Goal: Information Seeking & Learning: Learn about a topic

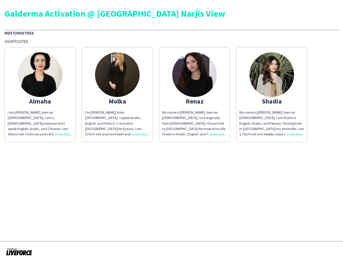
click at [271, 72] on img at bounding box center [271, 74] width 45 height 45
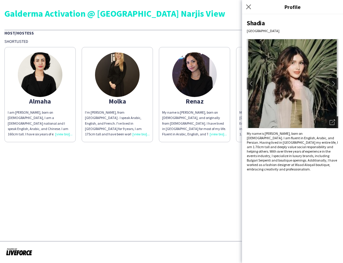
click at [331, 121] on icon "Open photos pop-in" at bounding box center [332, 121] width 5 height 5
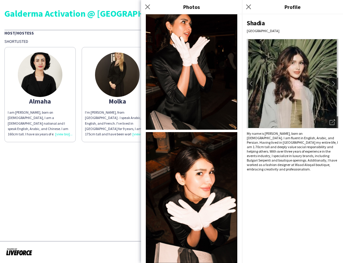
scroll to position [576, 0]
click at [188, 187] on img at bounding box center [191, 197] width 91 height 130
click at [213, 70] on img at bounding box center [191, 65] width 91 height 130
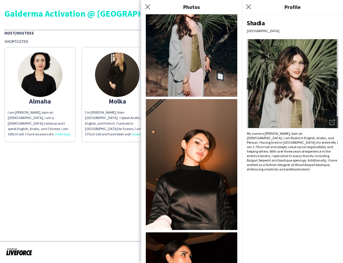
scroll to position [342, 0]
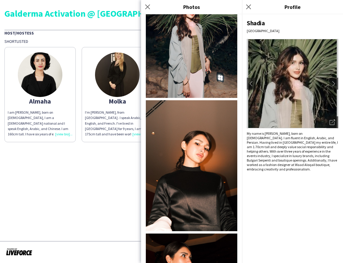
click at [200, 118] on img at bounding box center [191, 165] width 91 height 130
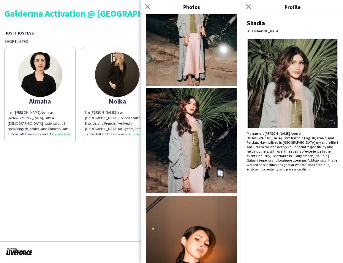
scroll to position [241, 0]
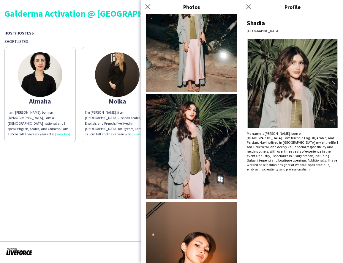
click at [186, 132] on img at bounding box center [191, 146] width 91 height 105
click at [149, 6] on icon "Close pop-in" at bounding box center [148, 7] width 6 height 6
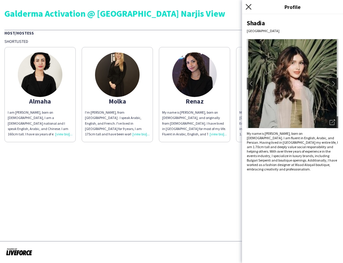
click at [247, 7] on icon "Close pop-in" at bounding box center [249, 7] width 6 height 6
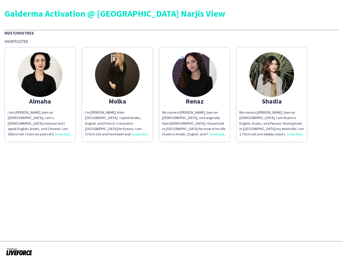
click at [186, 85] on img at bounding box center [194, 74] width 45 height 45
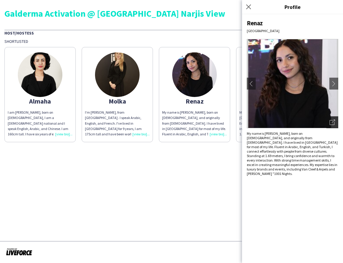
click at [330, 120] on icon "Open photos pop-in" at bounding box center [332, 121] width 5 height 5
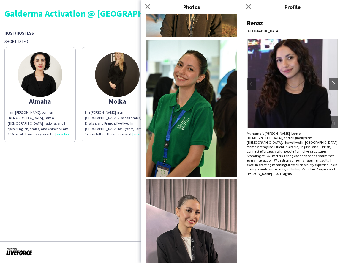
scroll to position [0, 0]
click at [206, 200] on img at bounding box center [191, 221] width 91 height 84
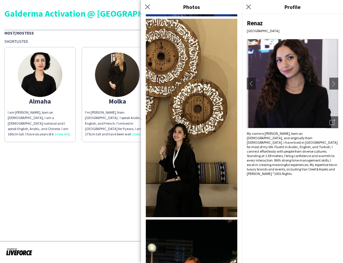
scroll to position [435, 0]
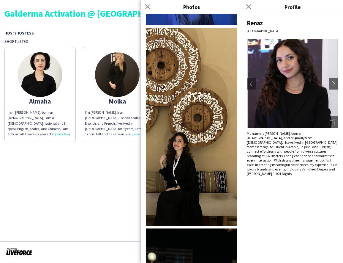
click at [189, 148] on img at bounding box center [191, 127] width 91 height 198
click at [148, 3] on app-icon "Close pop-in" at bounding box center [147, 7] width 9 height 9
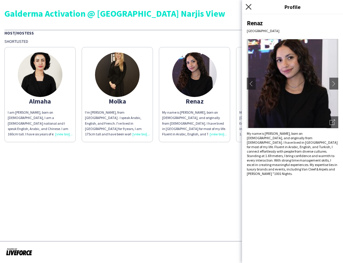
click at [249, 6] on icon "Close pop-in" at bounding box center [249, 7] width 6 height 6
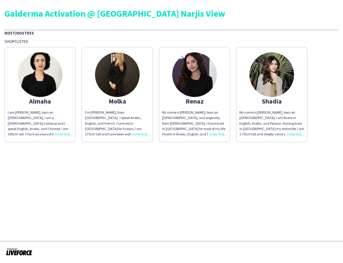
click at [105, 90] on img at bounding box center [117, 74] width 45 height 45
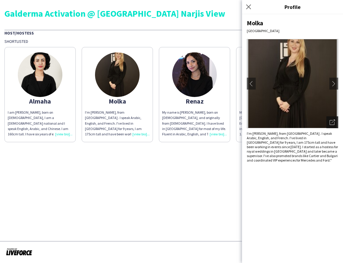
click at [332, 122] on icon "Open photos pop-in" at bounding box center [332, 121] width 5 height 5
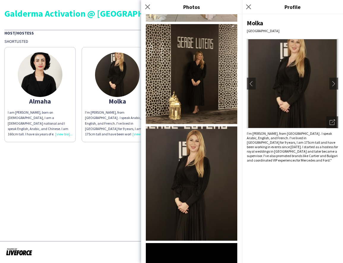
scroll to position [269, 0]
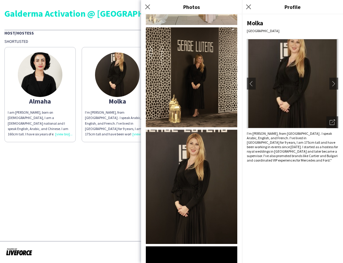
click at [195, 61] on img at bounding box center [191, 77] width 91 height 100
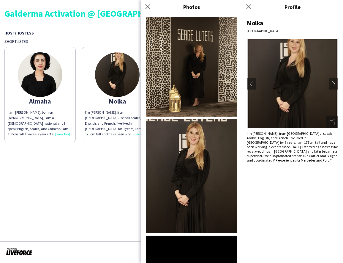
scroll to position [281, 0]
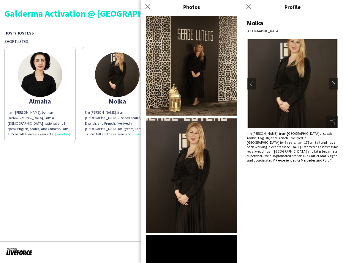
click at [200, 144] on img at bounding box center [191, 175] width 91 height 114
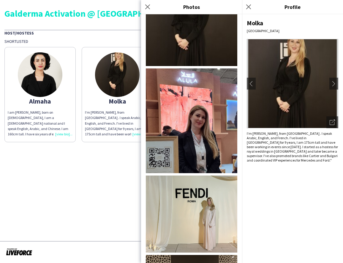
scroll to position [91, 0]
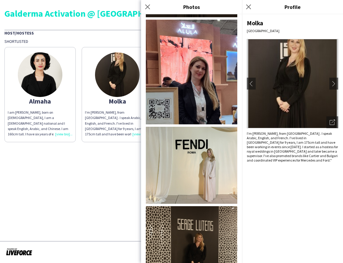
click at [203, 176] on img at bounding box center [191, 165] width 91 height 77
click at [146, 7] on icon "Close pop-in" at bounding box center [148, 7] width 6 height 6
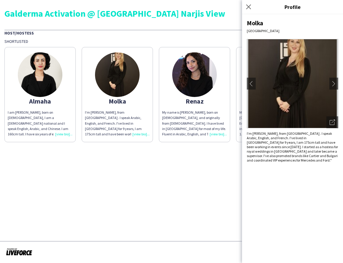
click at [44, 75] on img at bounding box center [40, 74] width 45 height 45
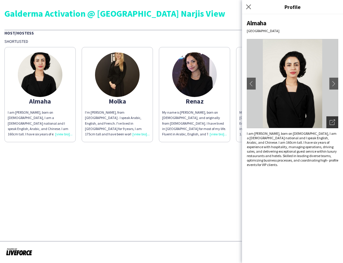
click at [334, 121] on icon "Open photos pop-in" at bounding box center [332, 121] width 5 height 5
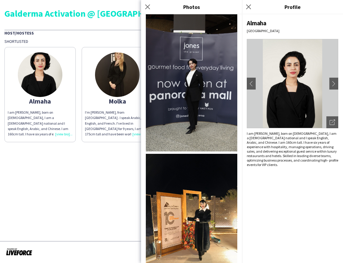
scroll to position [123, 0]
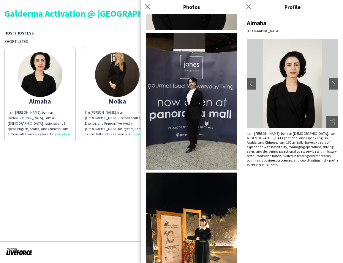
click at [188, 95] on img at bounding box center [191, 101] width 91 height 137
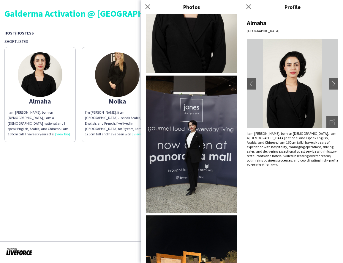
scroll to position [95, 0]
